Goal: Check status: Check status

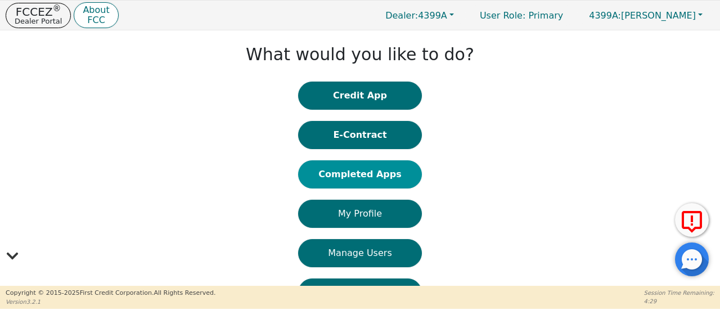
click at [362, 177] on button "Completed Apps" at bounding box center [360, 174] width 124 height 28
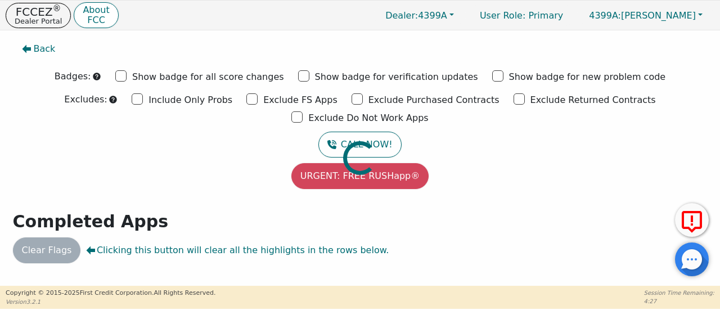
click at [194, 36] on div at bounding box center [359, 36] width 703 height 0
click at [290, 36] on div at bounding box center [359, 36] width 703 height 0
click at [191, 36] on div at bounding box center [359, 36] width 703 height 0
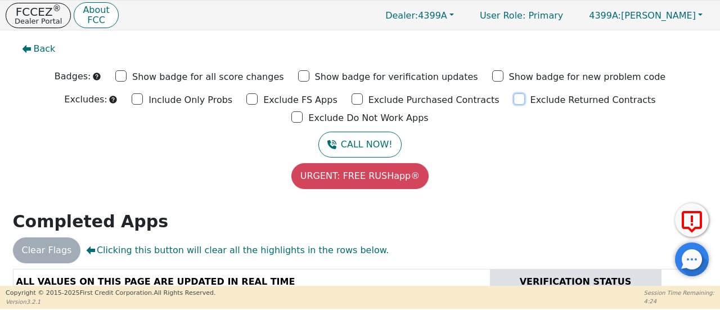
click at [514, 97] on input "Exclude Returned Contracts" at bounding box center [519, 98] width 11 height 11
checkbox input "true"
drag, startPoint x: 577, startPoint y: 98, endPoint x: 566, endPoint y: 98, distance: 10.7
click at [303, 111] on input "Exclude Do Not Work Apps" at bounding box center [296, 116] width 11 height 11
checkbox input "true"
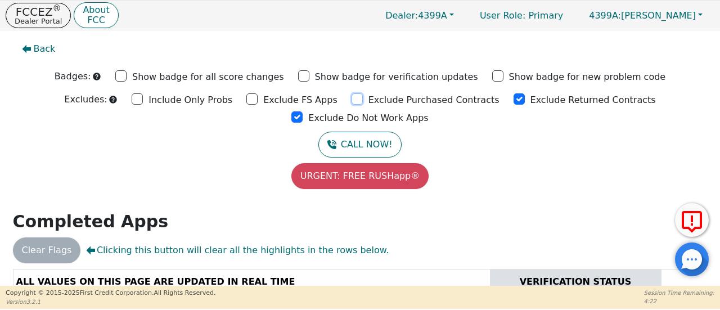
drag, startPoint x: 284, startPoint y: 99, endPoint x: 226, endPoint y: 106, distance: 58.4
click at [352, 99] on input "Exclude Purchased Contracts" at bounding box center [357, 98] width 11 height 11
checkbox input "true"
click at [246, 101] on input "Exclude FS Apps" at bounding box center [251, 98] width 11 height 11
checkbox input "true"
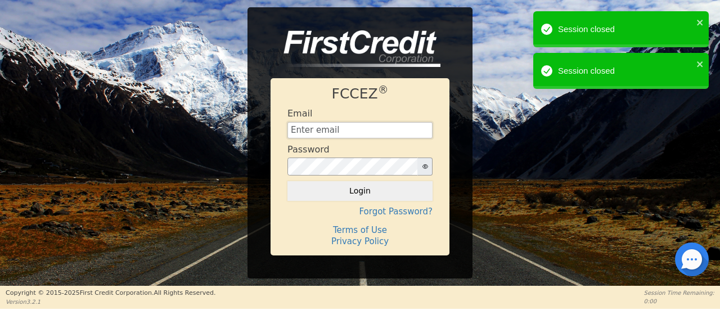
type input "[EMAIL_ADDRESS][DOMAIN_NAME]"
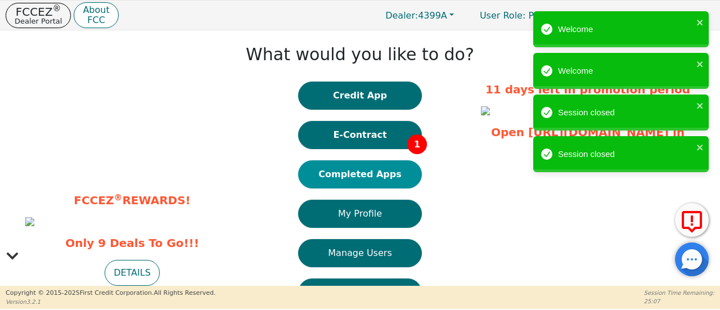
click at [374, 177] on button "Completed Apps" at bounding box center [360, 174] width 124 height 28
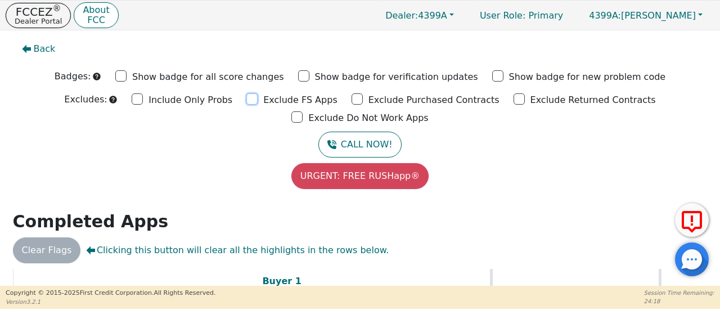
click at [246, 98] on input "Exclude FS Apps" at bounding box center [251, 98] width 11 height 11
checkbox input "true"
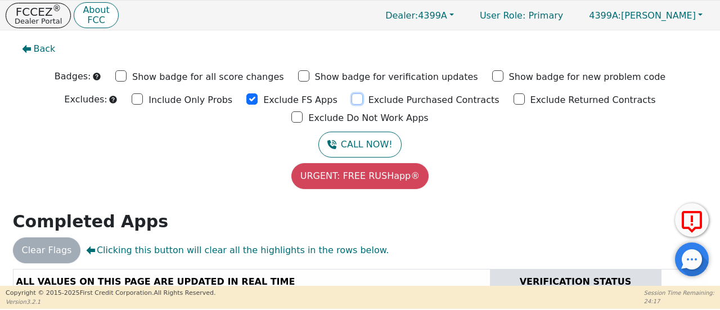
drag, startPoint x: 289, startPoint y: 98, endPoint x: 332, endPoint y: 98, distance: 42.8
click at [352, 97] on input "Exclude Purchased Contracts" at bounding box center [357, 98] width 11 height 11
checkbox input "true"
drag, startPoint x: 439, startPoint y: 98, endPoint x: 522, endPoint y: 105, distance: 83.0
click at [514, 98] on input "Exclude Returned Contracts" at bounding box center [519, 98] width 11 height 11
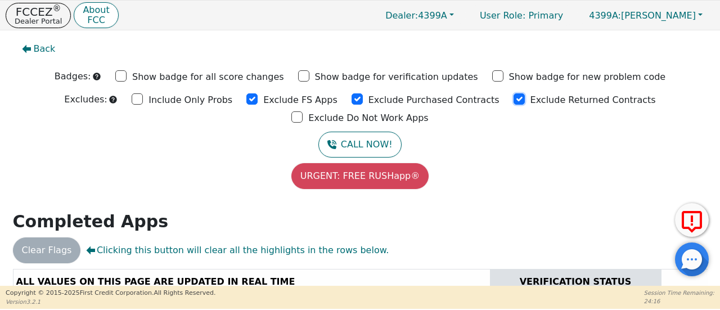
checkbox input "true"
click at [303, 111] on input "Exclude Do Not Work Apps" at bounding box center [296, 116] width 11 height 11
checkbox input "true"
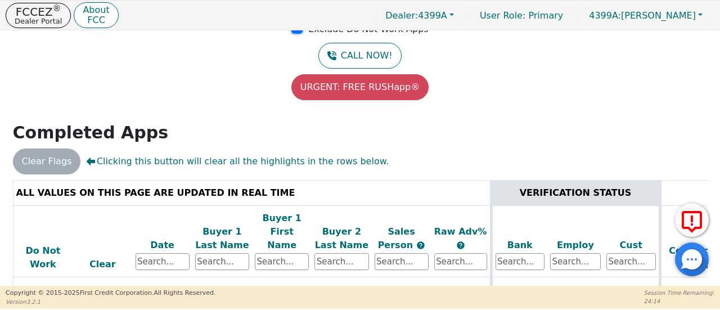
scroll to position [123, 0]
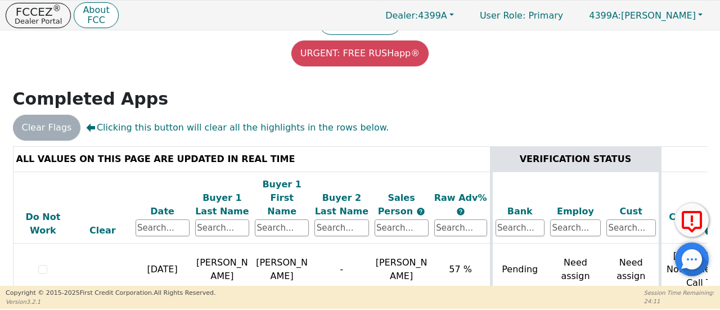
drag, startPoint x: 372, startPoint y: 282, endPoint x: 460, endPoint y: 281, distance: 88.3
click at [406, 281] on div "ALL VALUES ON THIS PAGE ARE UPDATED IN REAL TIME VERIFICATION STATUS Do Not Wor…" at bounding box center [359, 231] width 703 height 170
